Goal: Task Accomplishment & Management: Manage account settings

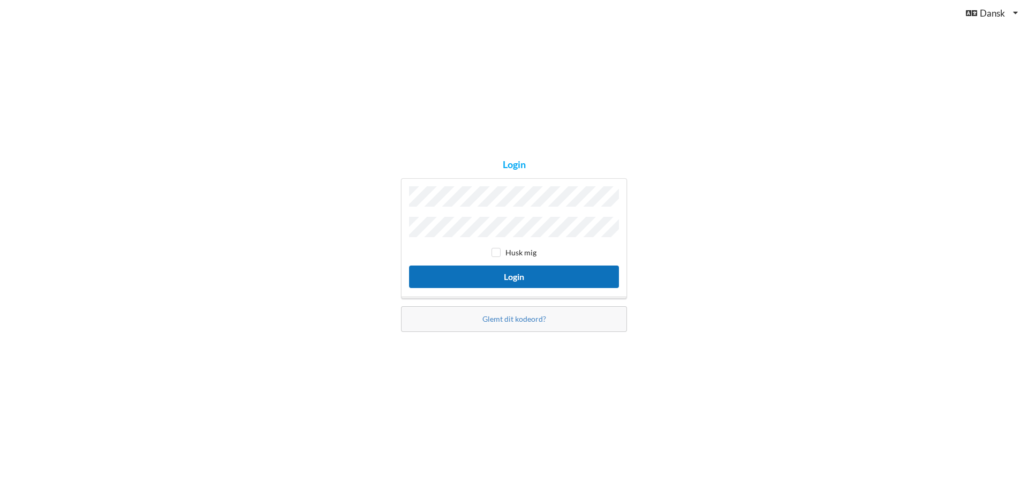
click at [512, 273] on button "Login" at bounding box center [514, 276] width 210 height 22
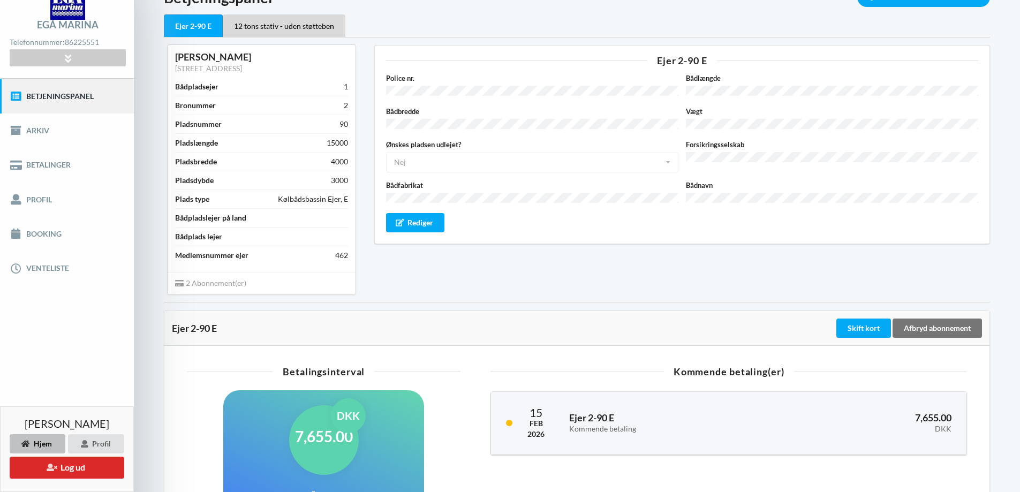
scroll to position [18, 0]
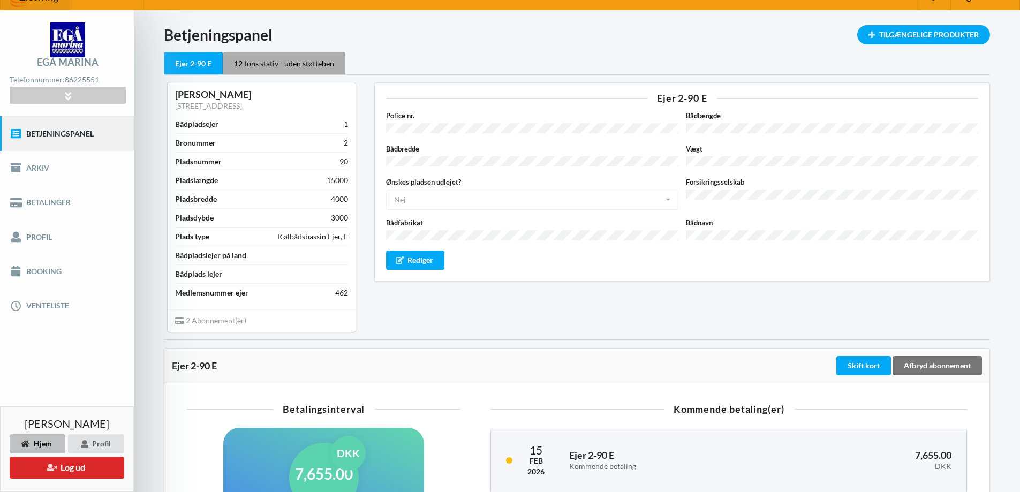
click at [307, 60] on div "12 tons stativ - uden støtteben" at bounding box center [284, 63] width 123 height 22
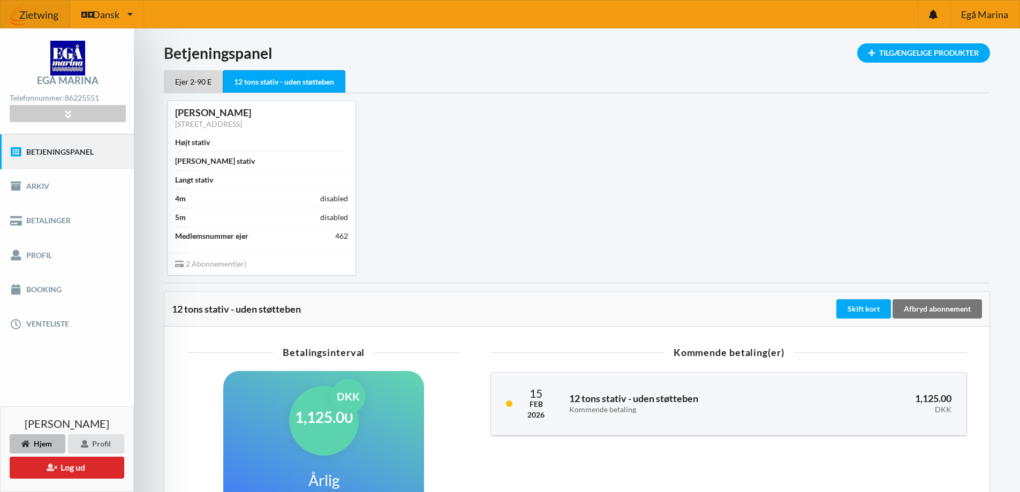
click at [301, 79] on div "12 tons stativ - uden støtteben" at bounding box center [284, 81] width 123 height 23
click at [922, 52] on div "Tilgængelige Produkter" at bounding box center [923, 52] width 133 height 19
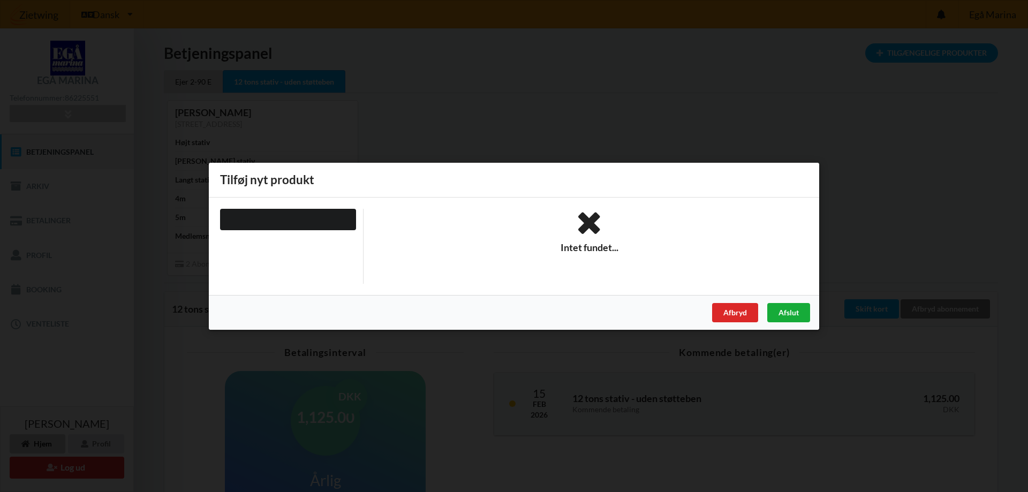
click at [786, 313] on div "Afslut" at bounding box center [788, 311] width 43 height 19
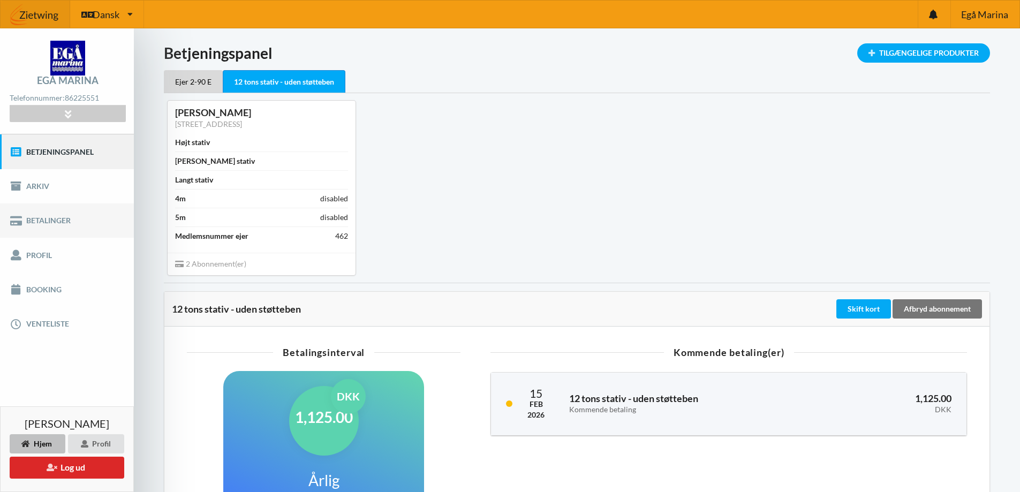
click at [51, 220] on link "Betalinger" at bounding box center [67, 220] width 134 height 34
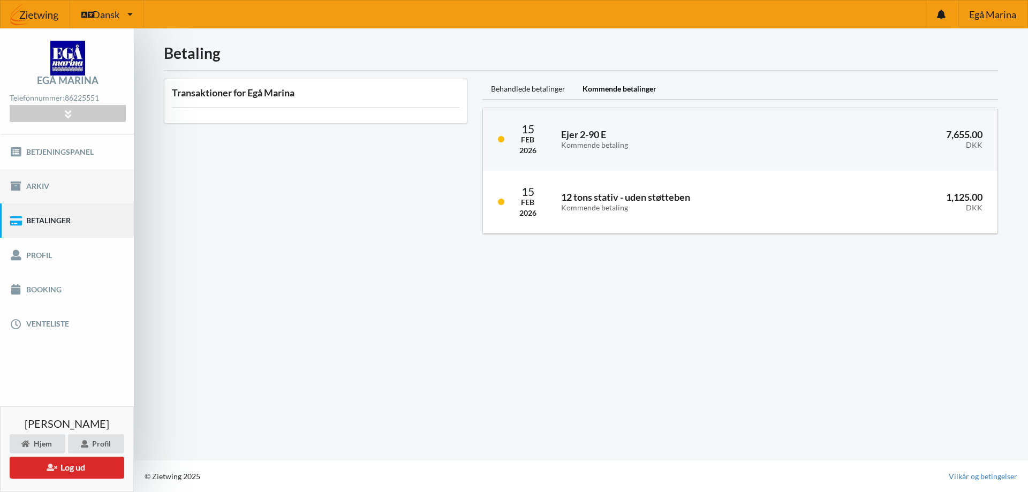
click at [36, 187] on link "Arkiv" at bounding box center [67, 186] width 134 height 34
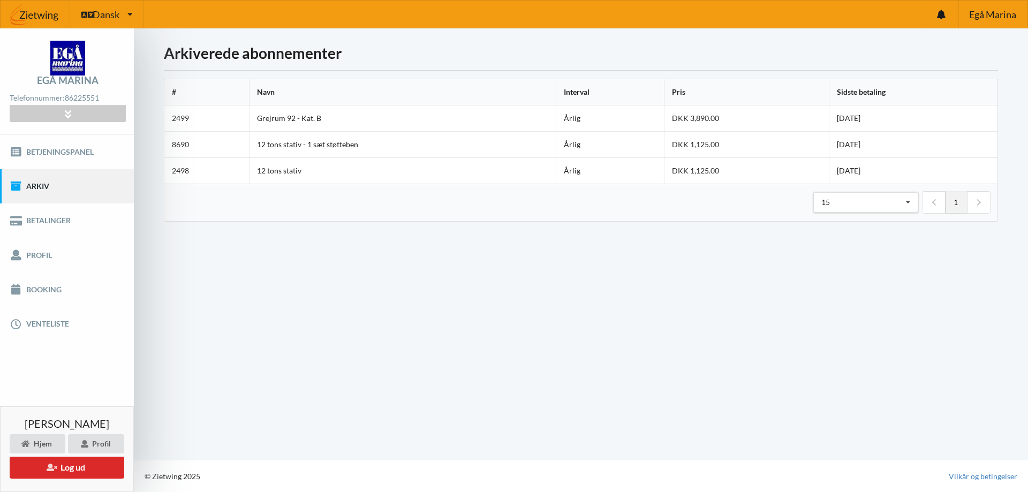
click at [282, 120] on td "Grejrum 92 - Kat. B" at bounding box center [402, 118] width 307 height 26
click at [570, 117] on td "Årlig" at bounding box center [610, 118] width 108 height 26
click at [176, 115] on td "2499" at bounding box center [206, 118] width 85 height 26
click at [173, 91] on th "#" at bounding box center [206, 92] width 85 height 26
